Goal: Check status

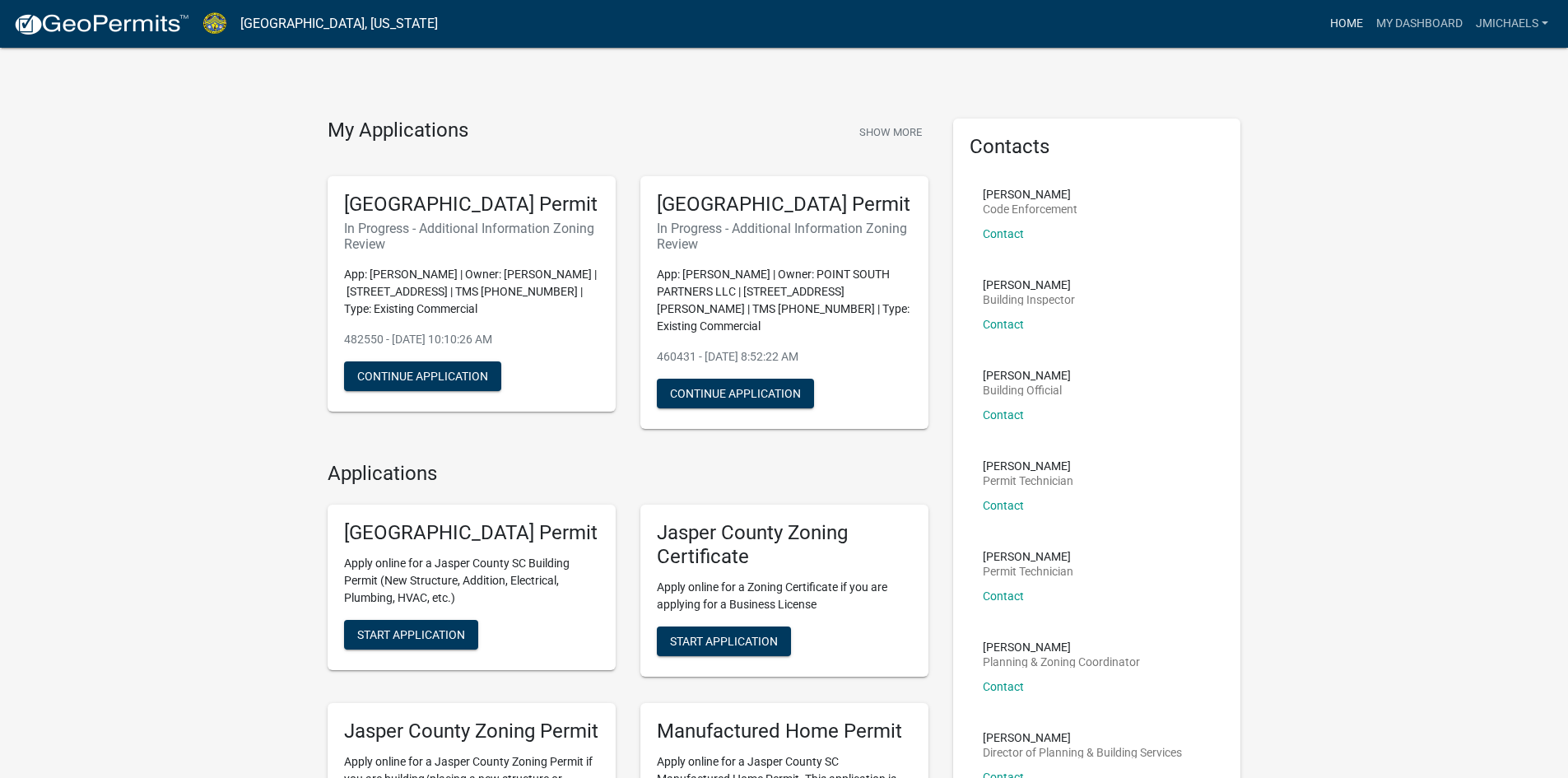
click at [1353, 18] on link "Home" at bounding box center [1346, 24] width 46 height 32
click at [1418, 23] on link "My Dashboard" at bounding box center [1419, 24] width 100 height 32
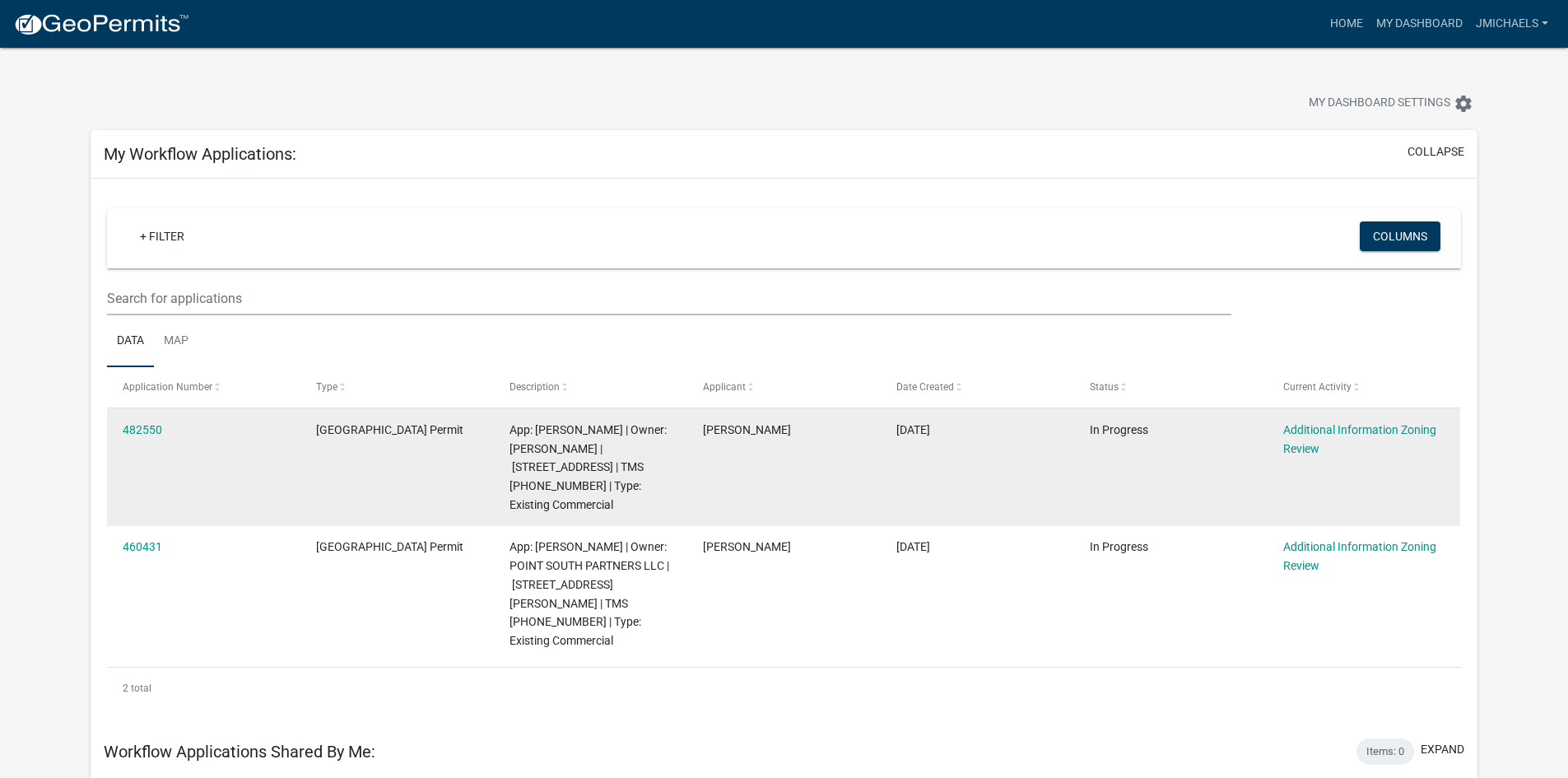
click at [129, 436] on div "482550" at bounding box center [203, 430] width 161 height 19
click at [136, 434] on link "482550" at bounding box center [142, 429] width 39 height 13
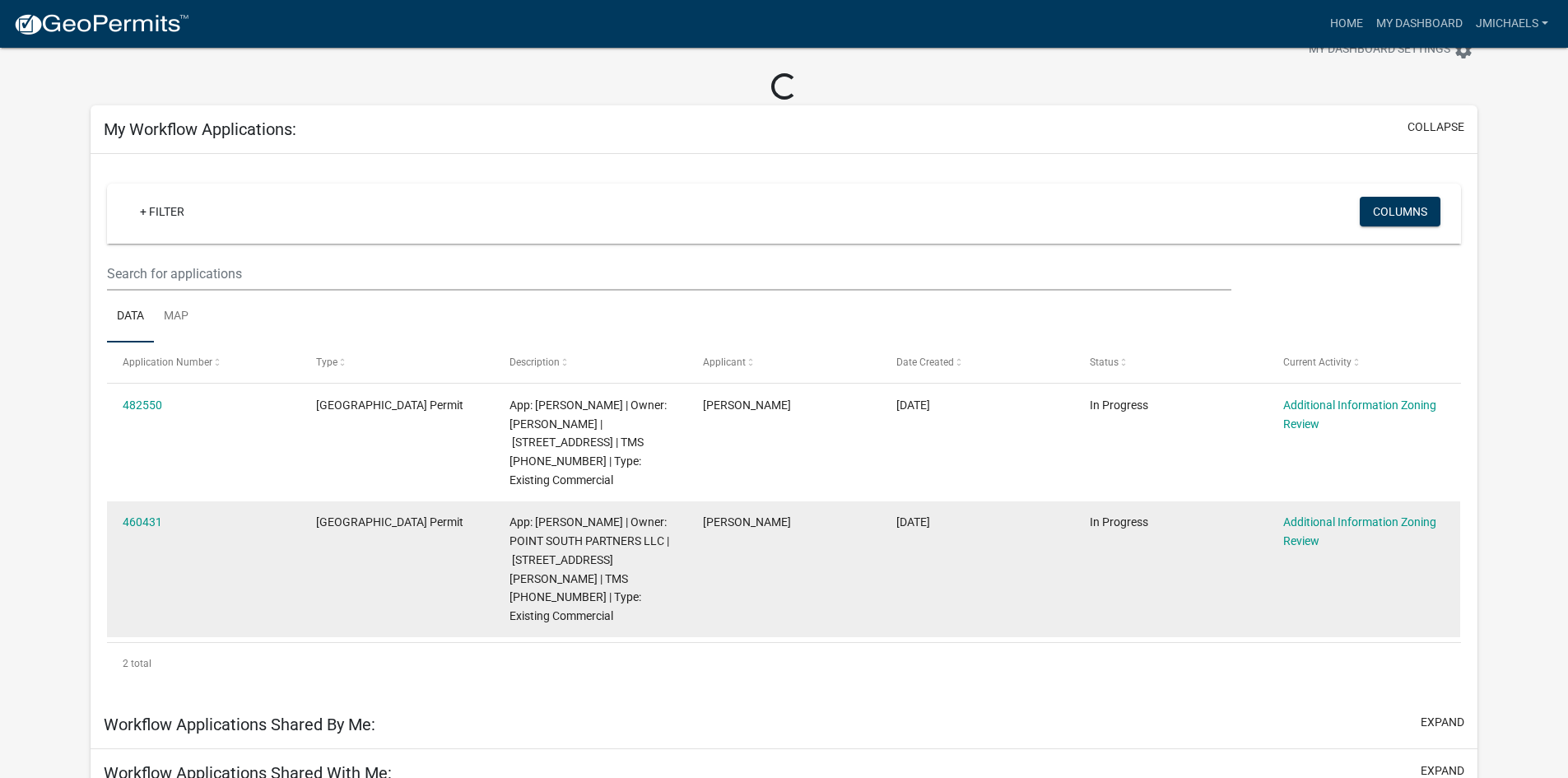
scroll to position [82, 0]
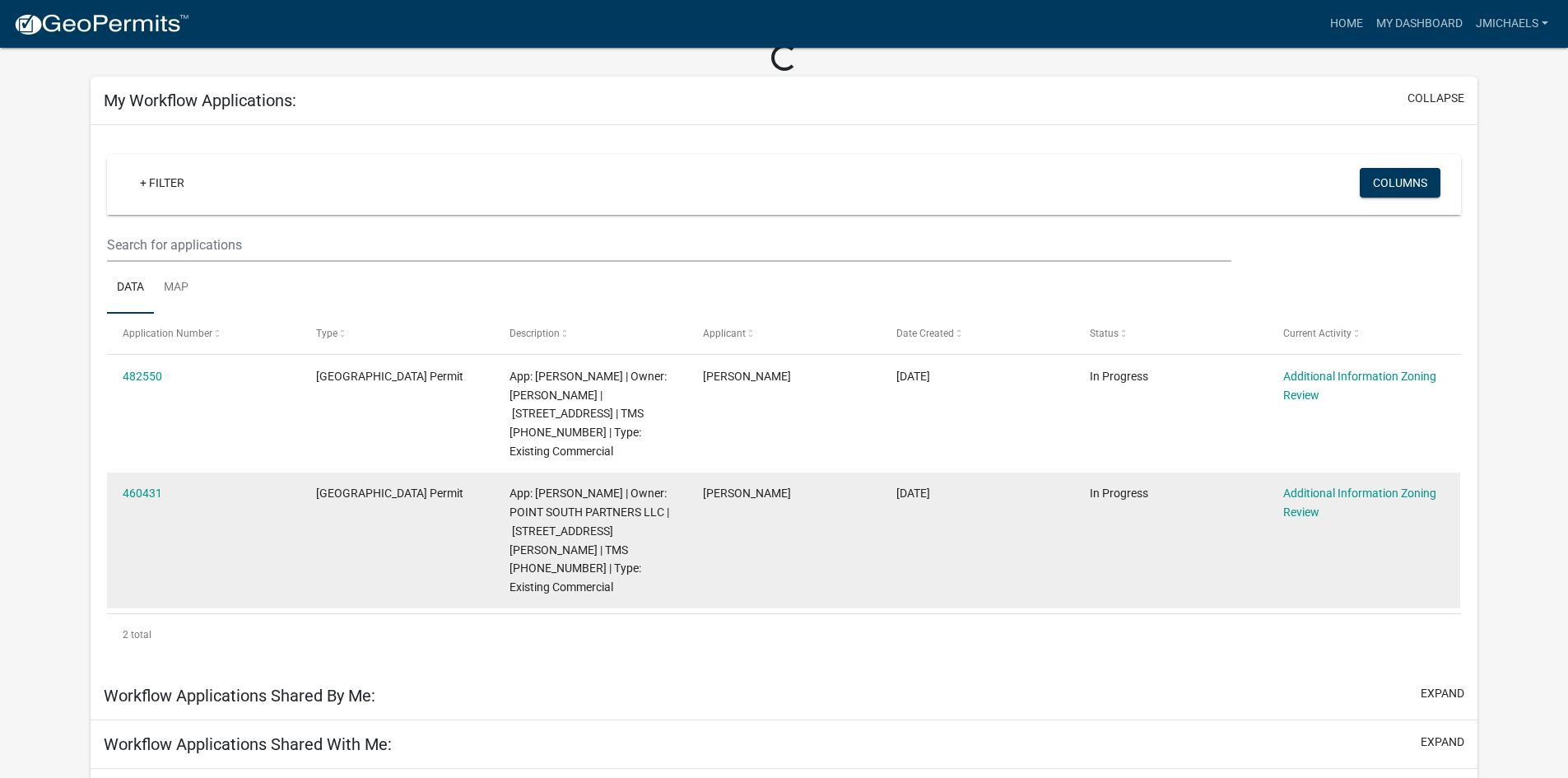
drag, startPoint x: 178, startPoint y: 366, endPoint x: 160, endPoint y: 474, distance: 109.5
click at [107, 492] on datatable-scroller "482550 [GEOGRAPHIC_DATA] Permit App: [PERSON_NAME] | Owner: [PERSON_NAME] | [ST…" at bounding box center [107, 481] width 0 height 253
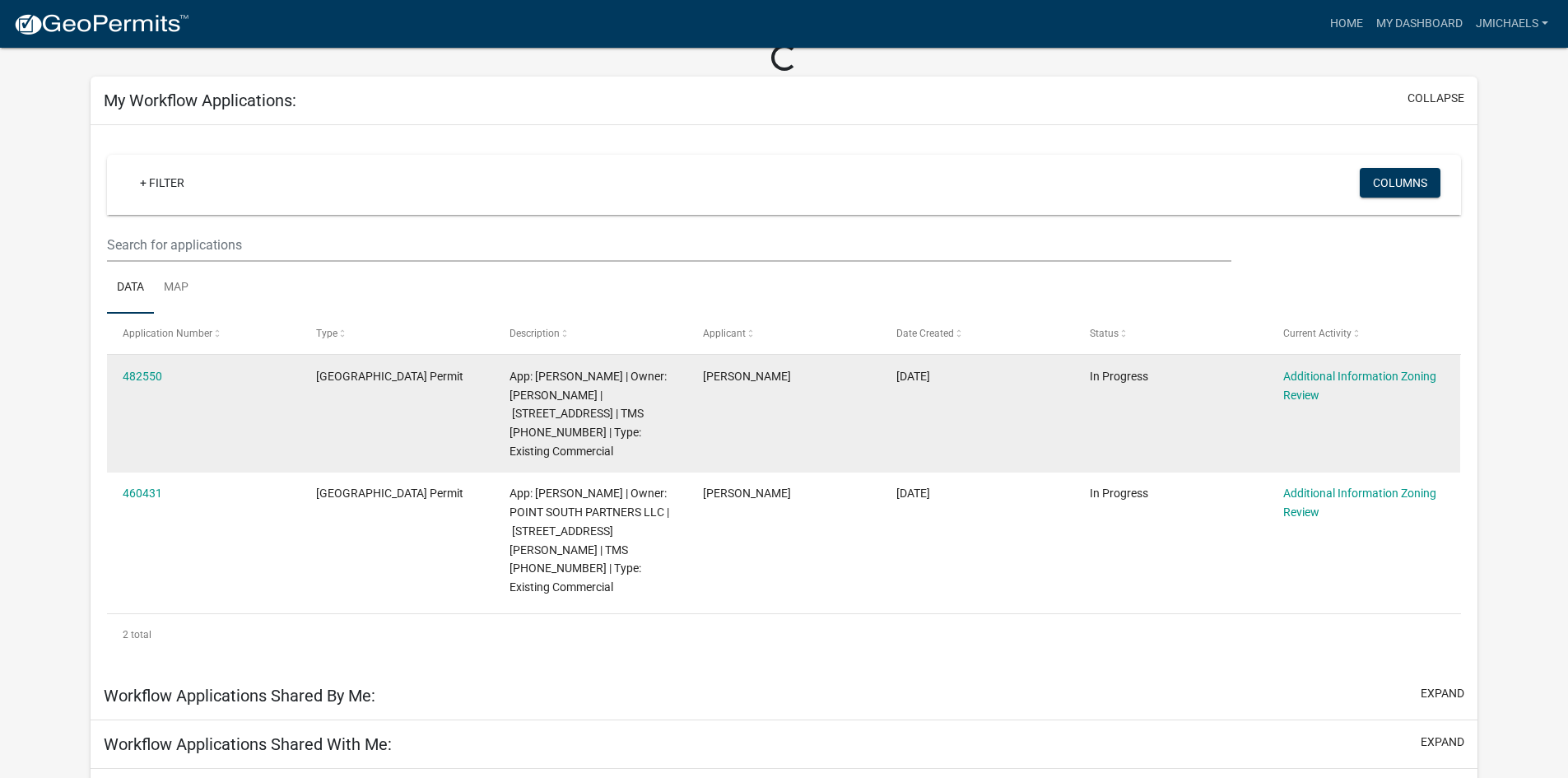
click at [231, 421] on datatable-body-cell "482550" at bounding box center [203, 414] width 194 height 117
drag, startPoint x: 203, startPoint y: 391, endPoint x: 118, endPoint y: 385, distance: 85.2
click at [118, 385] on datatable-body-cell "482550" at bounding box center [203, 414] width 194 height 117
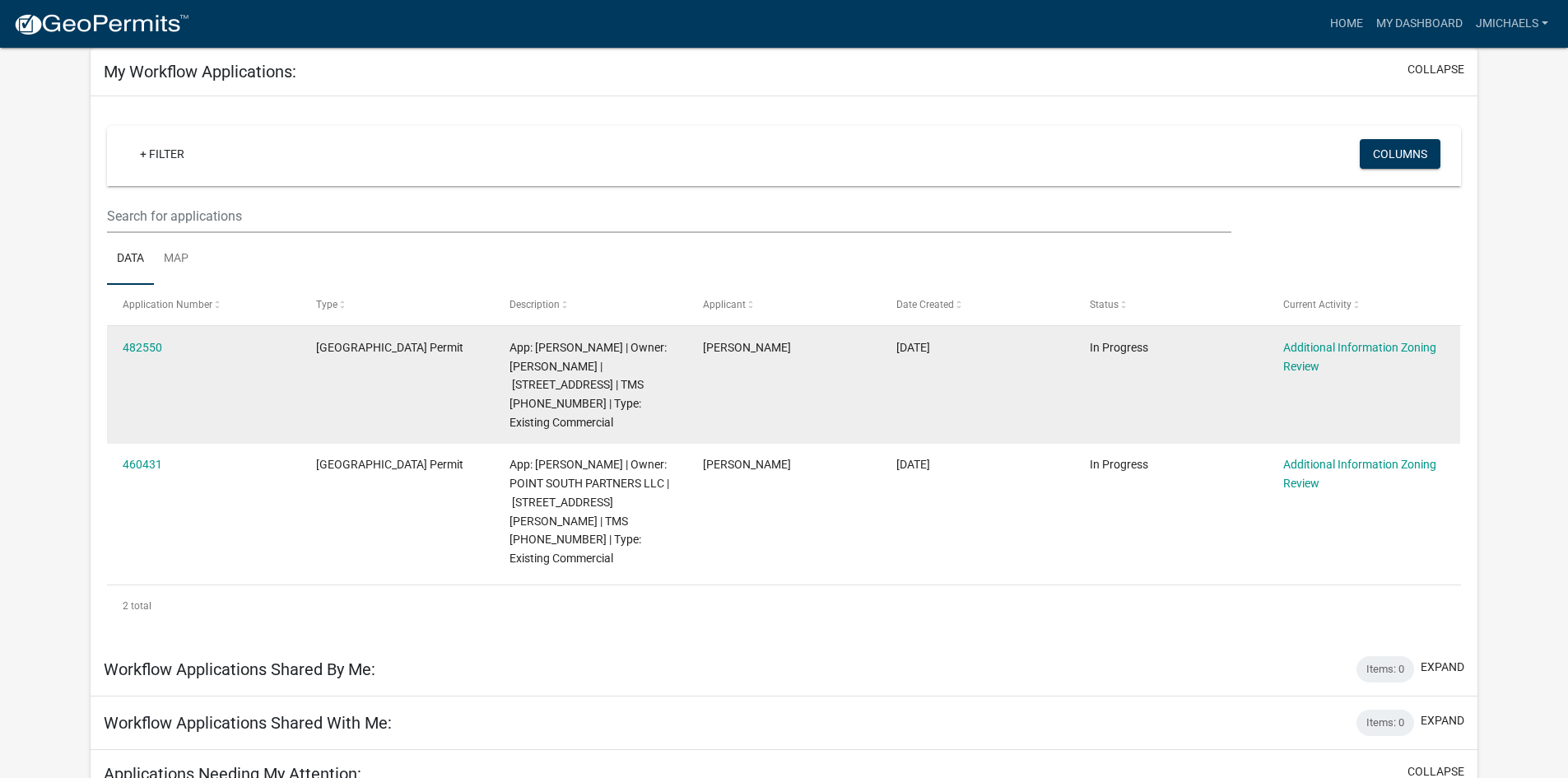
copy link "482550"
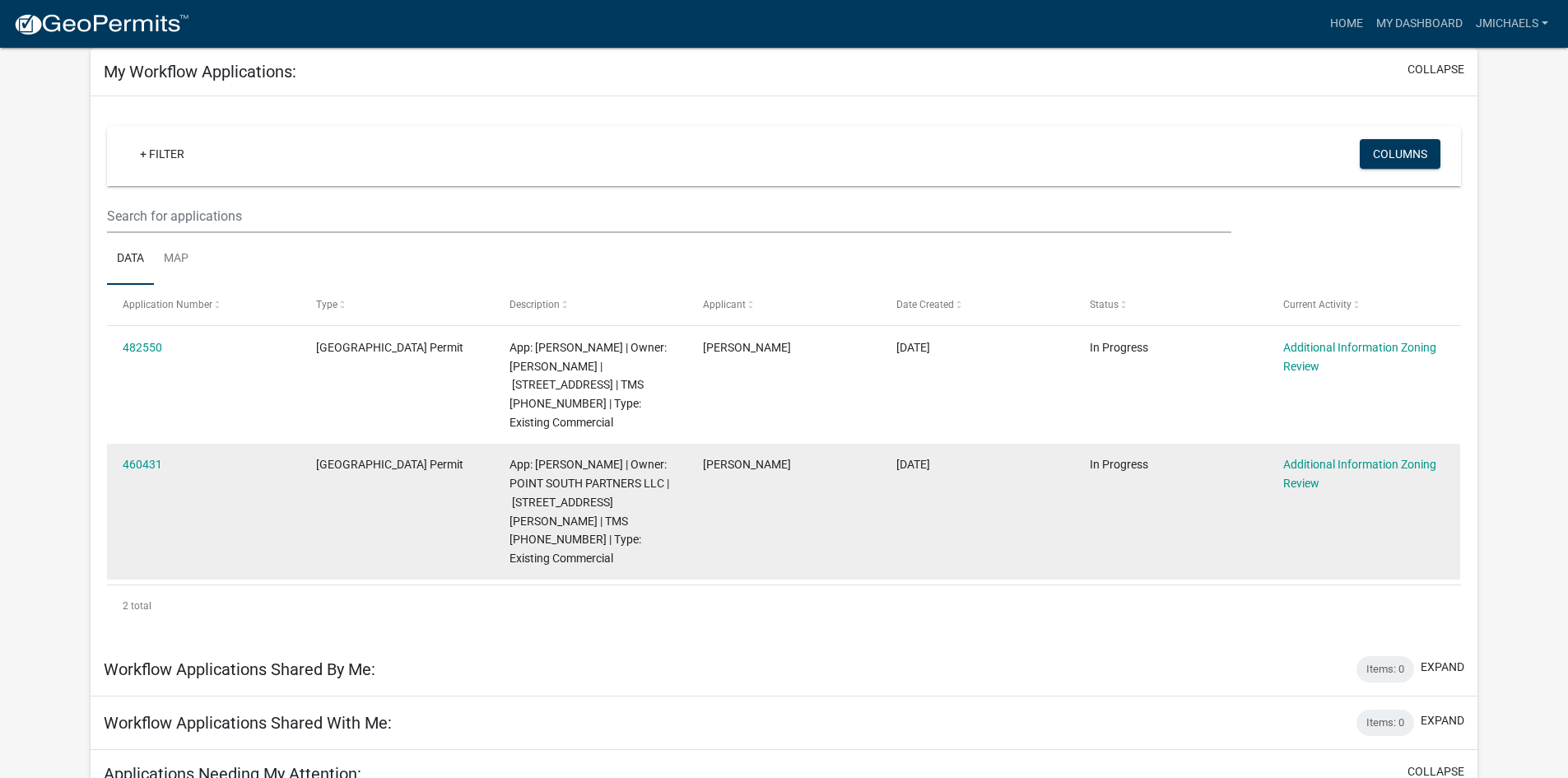
drag, startPoint x: 207, startPoint y: 476, endPoint x: 121, endPoint y: 465, distance: 86.7
click at [121, 465] on datatable-body-cell "460431" at bounding box center [203, 511] width 194 height 136
copy link "460431"
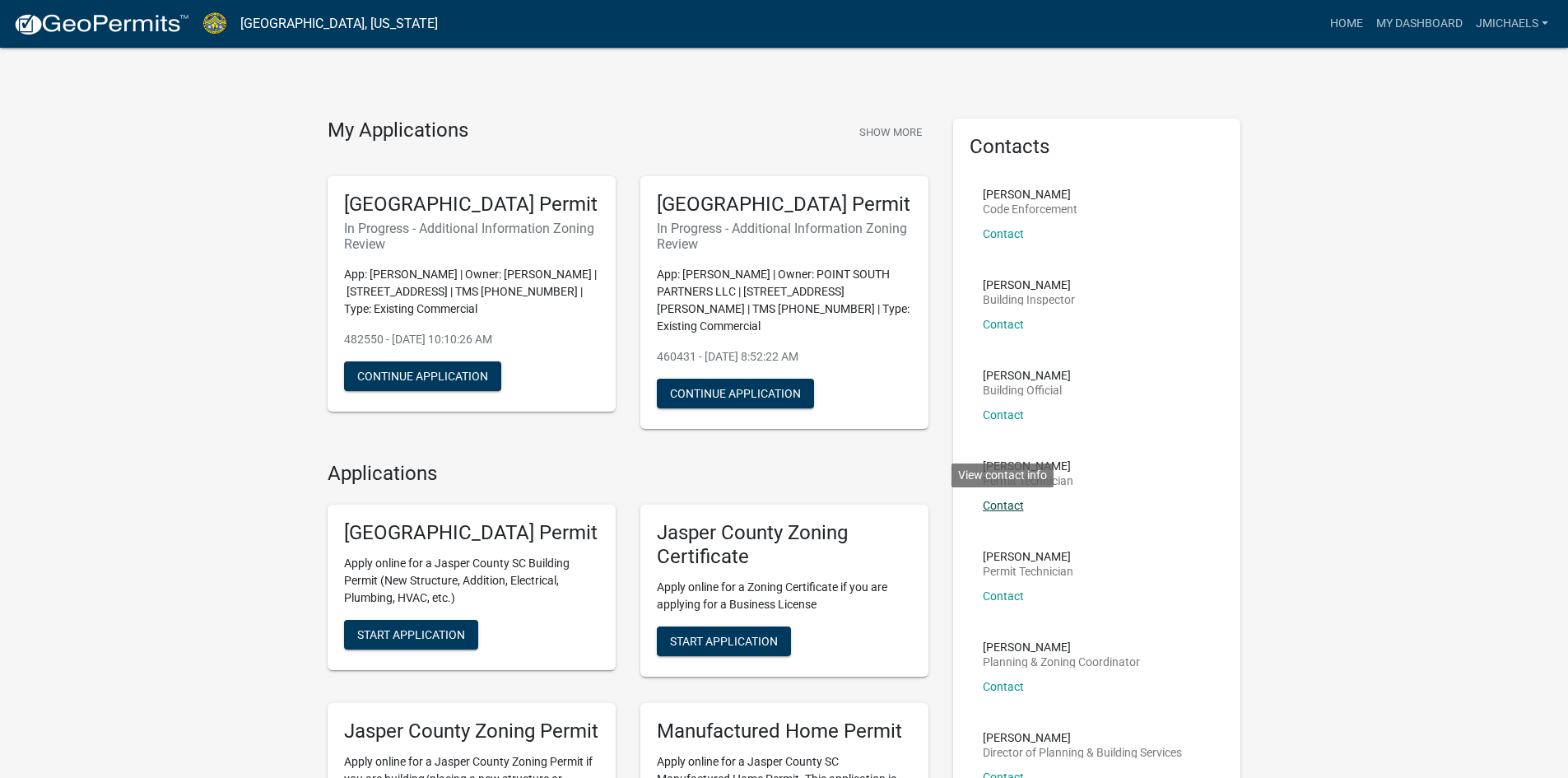
click at [1011, 507] on link "Contact" at bounding box center [1003, 505] width 41 height 13
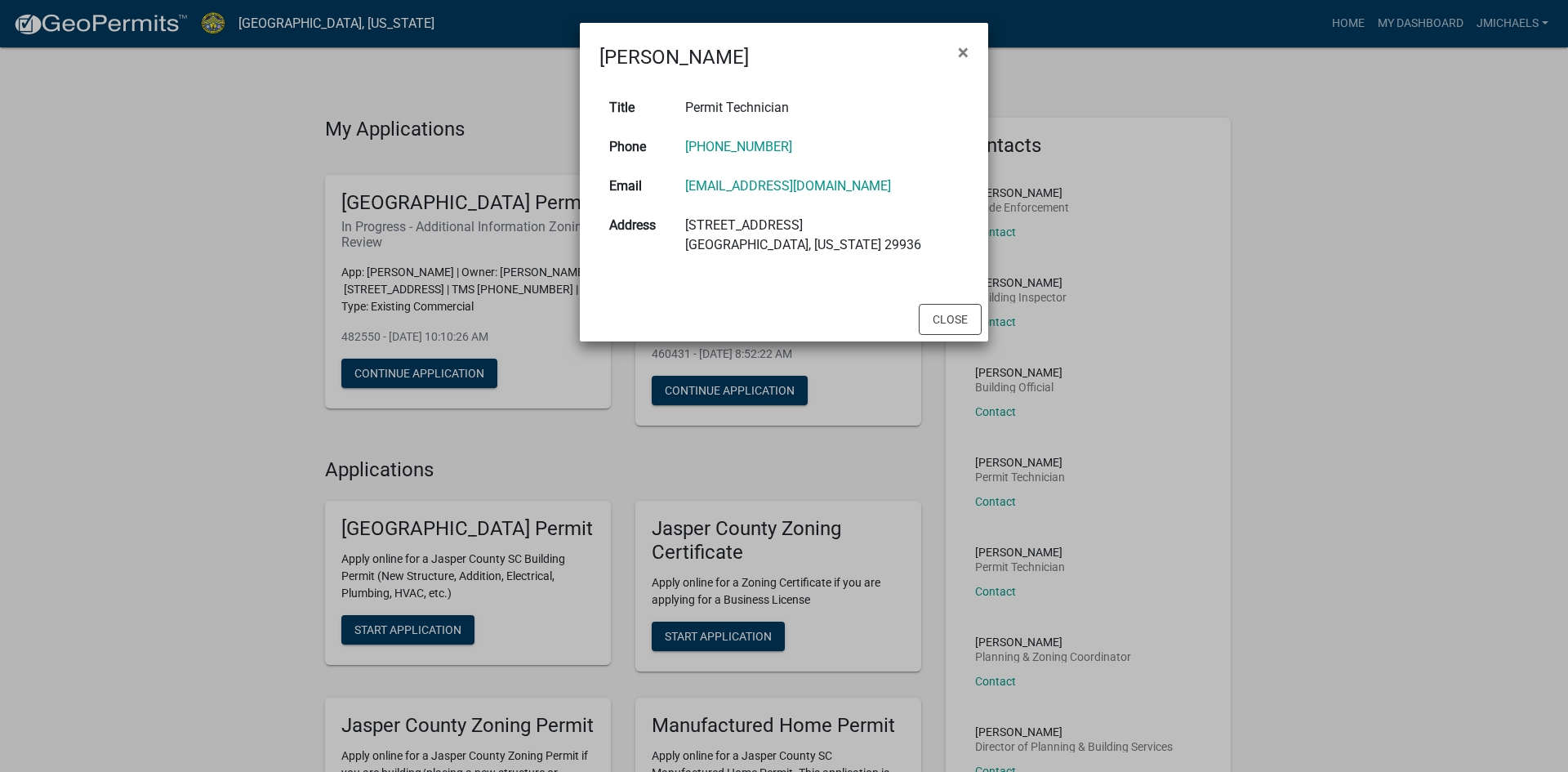
click at [1272, 490] on ngb-modal-window "Ciara Chapman × Title Permit Technician Phone 843-717-3650 Email cchapman@jaspe…" at bounding box center [784, 386] width 1568 height 772
